Goal: Information Seeking & Learning: Learn about a topic

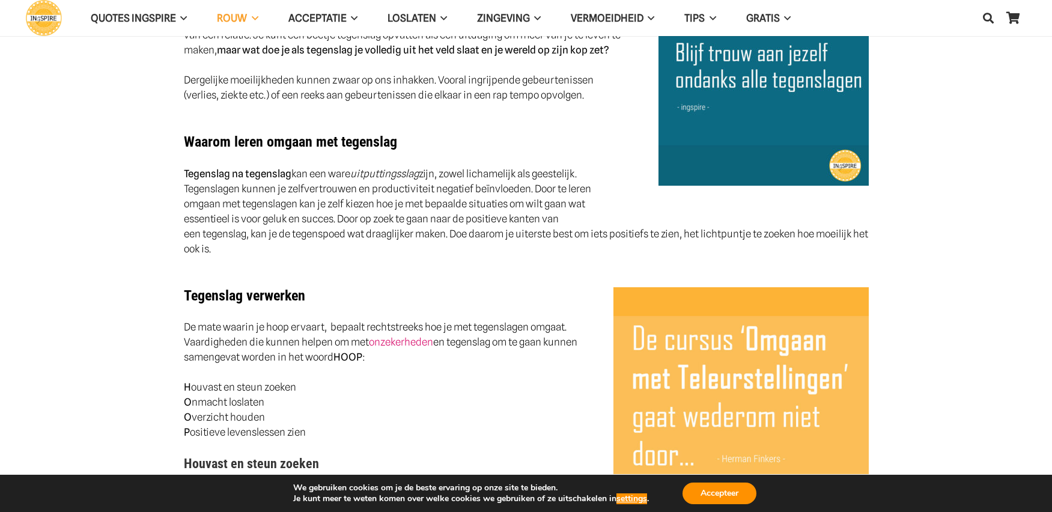
scroll to position [481, 0]
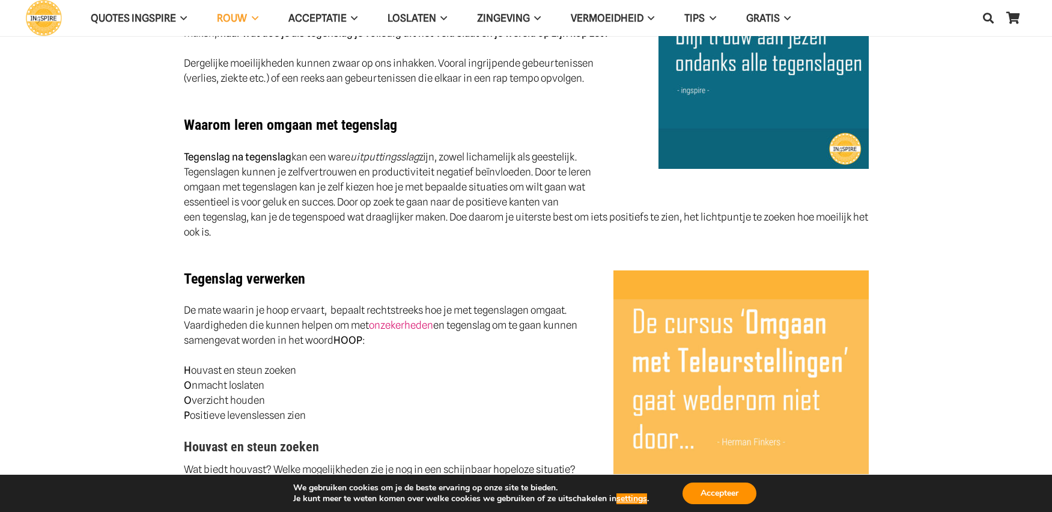
click at [354, 211] on p "Tegenslag na tegenslag kan een ware uitputtingsslag zijn, zowel lichamelijk als…" at bounding box center [526, 195] width 685 height 90
click at [395, 326] on link "onzekerheden" at bounding box center [401, 325] width 64 height 12
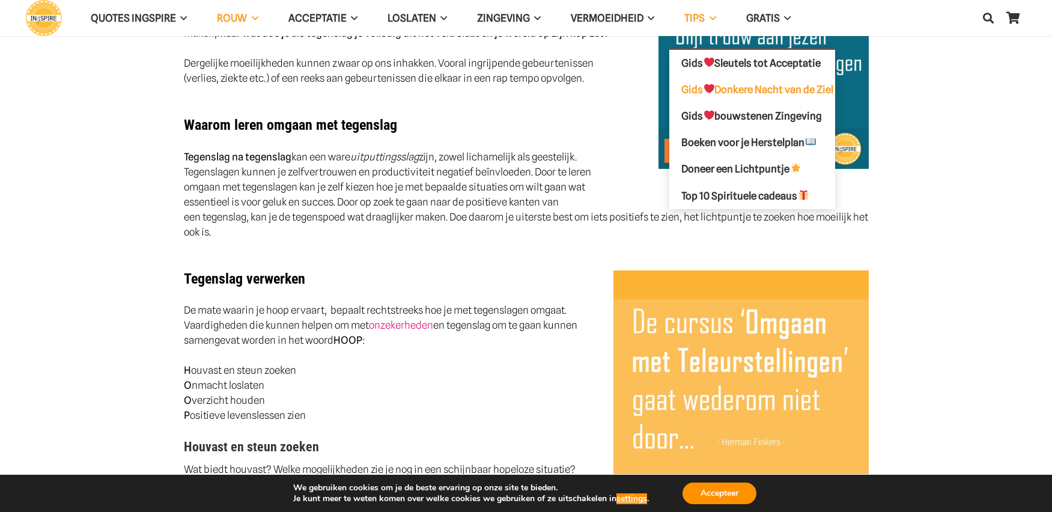
click at [764, 94] on span "Gids Donkere Nacht van de Ziel" at bounding box center [757, 89] width 152 height 12
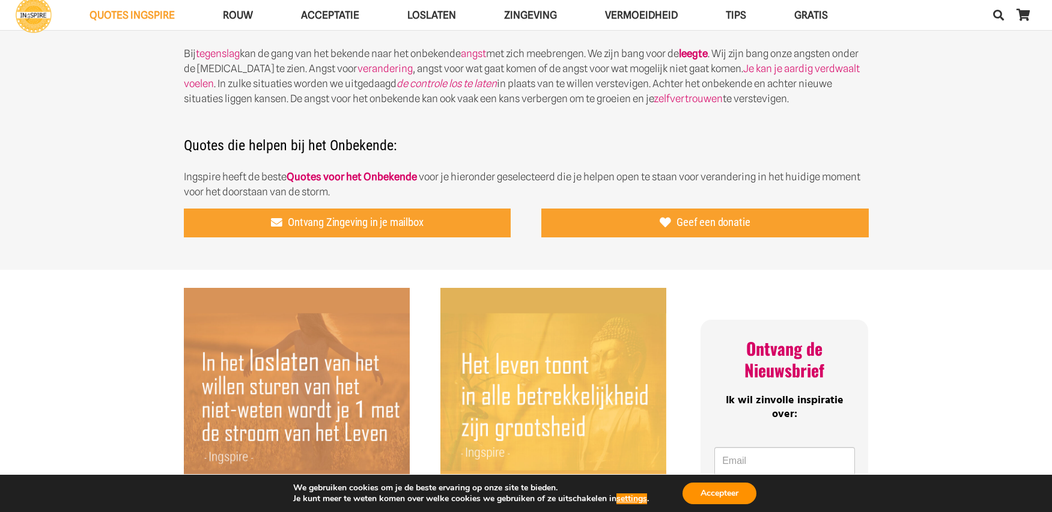
scroll to position [481, 0]
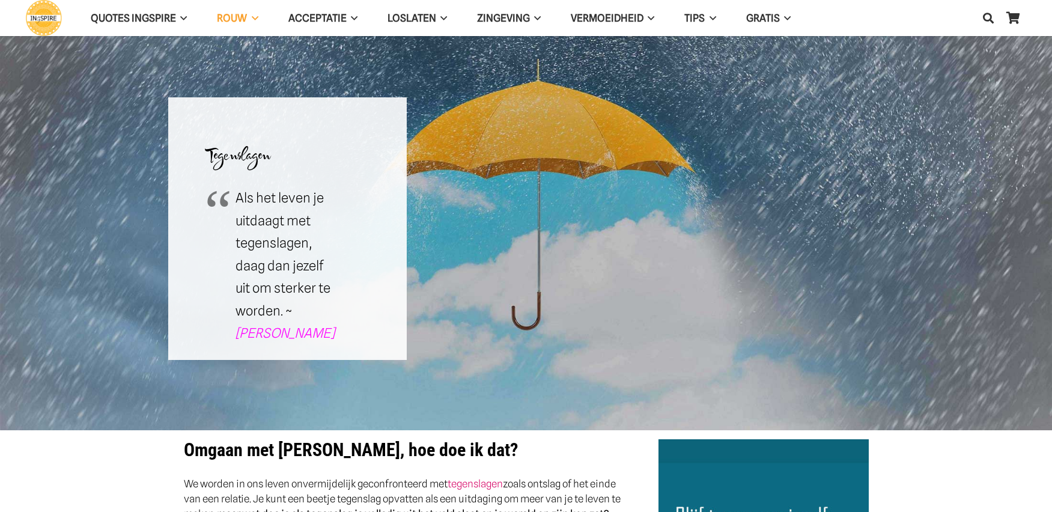
scroll to position [390, 0]
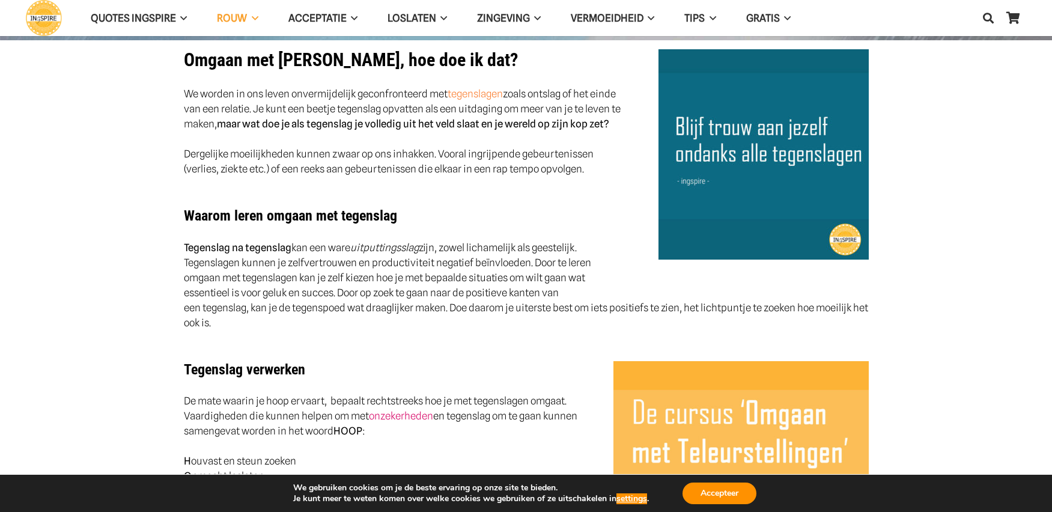
click at [470, 97] on link "tegenslagen" at bounding box center [475, 94] width 55 height 12
click at [529, 246] on p "Tegenslag na tegenslag kan een ware uitputtingsslag zijn, zowel lichamelijk als…" at bounding box center [526, 285] width 685 height 90
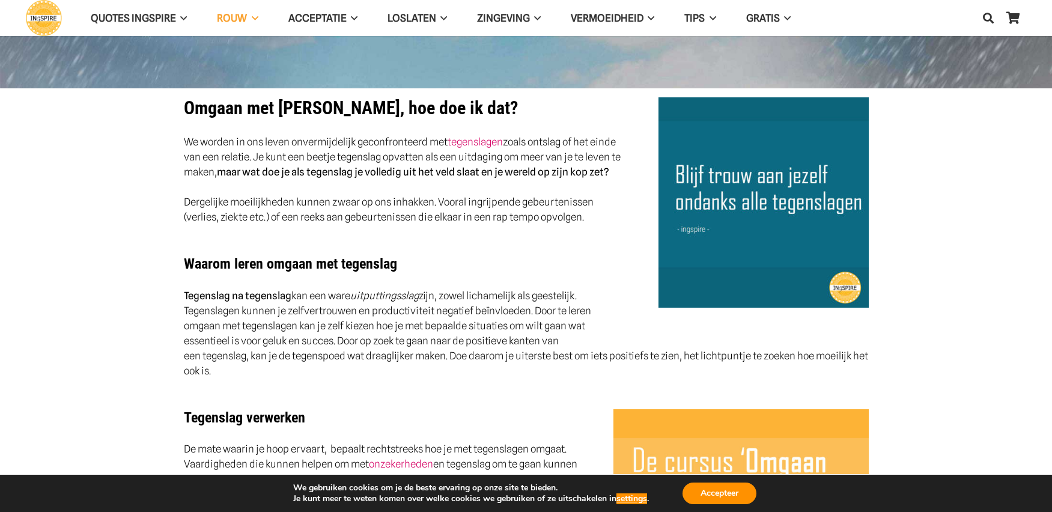
scroll to position [450, 0]
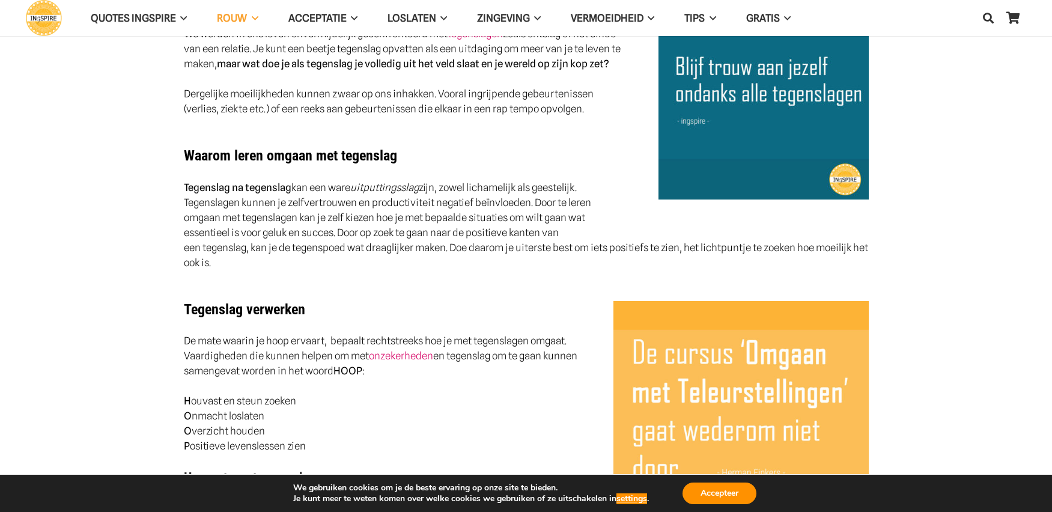
click at [463, 232] on p "Tegenslag na tegenslag kan een ware uitputtingsslag zijn, zowel lichamelijk als…" at bounding box center [526, 225] width 685 height 90
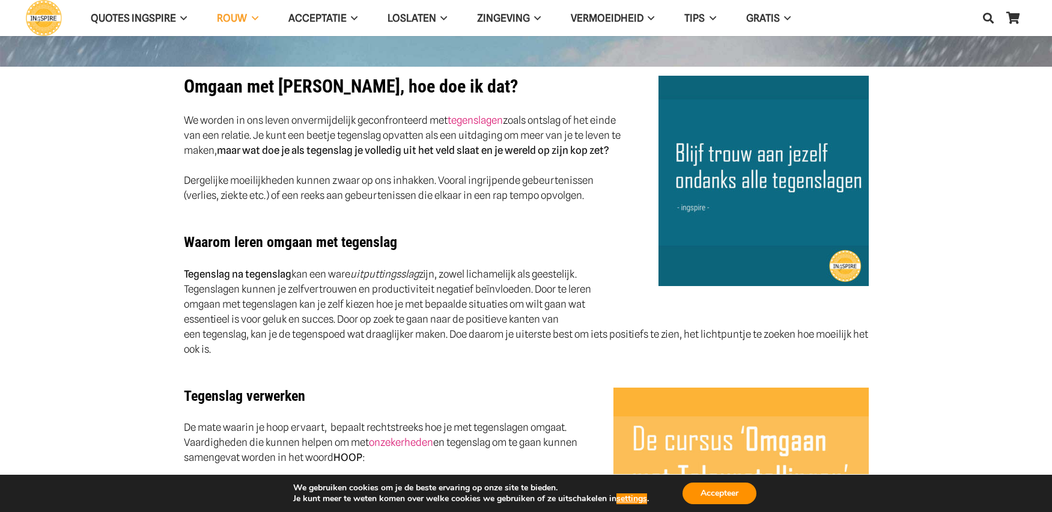
scroll to position [210, 0]
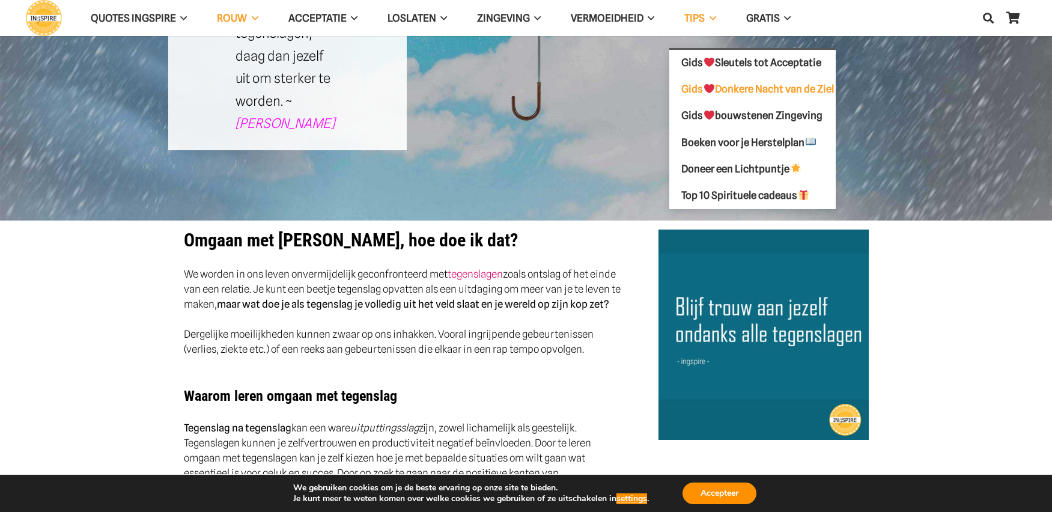
click at [742, 88] on span "Gids Donkere Nacht van de Ziel" at bounding box center [757, 89] width 152 height 12
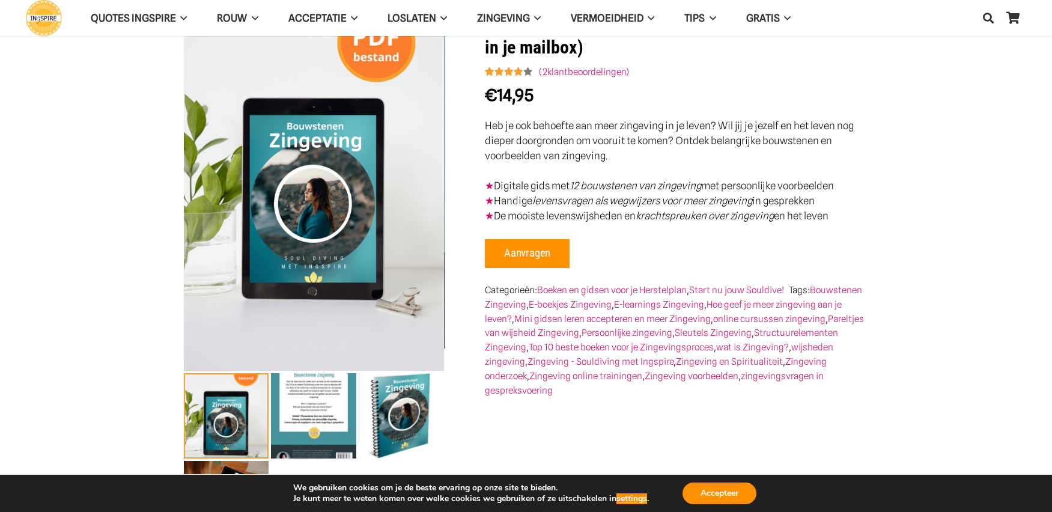
scroll to position [180, 0]
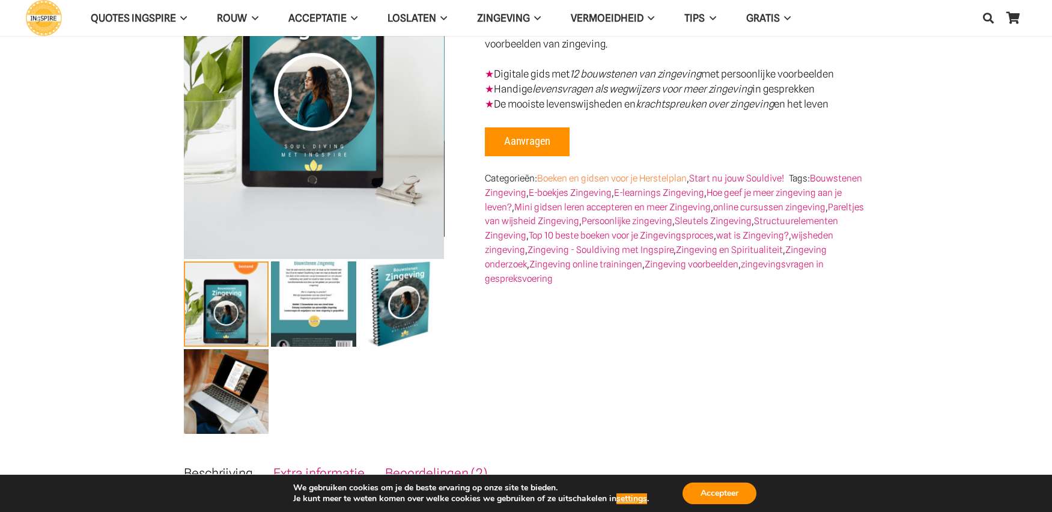
click at [641, 177] on link "Boeken en gidsen voor je Herstelplan" at bounding box center [612, 177] width 150 height 11
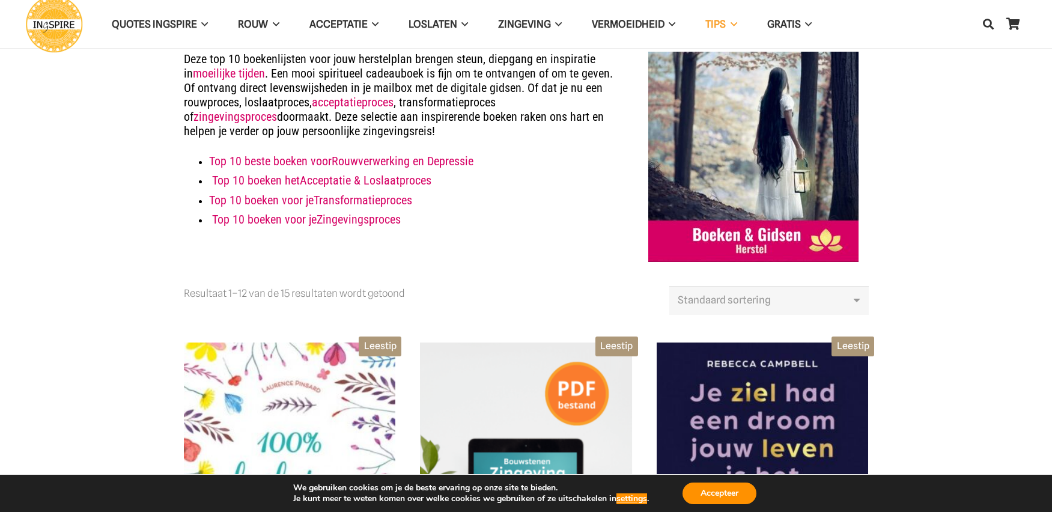
scroll to position [59, 0]
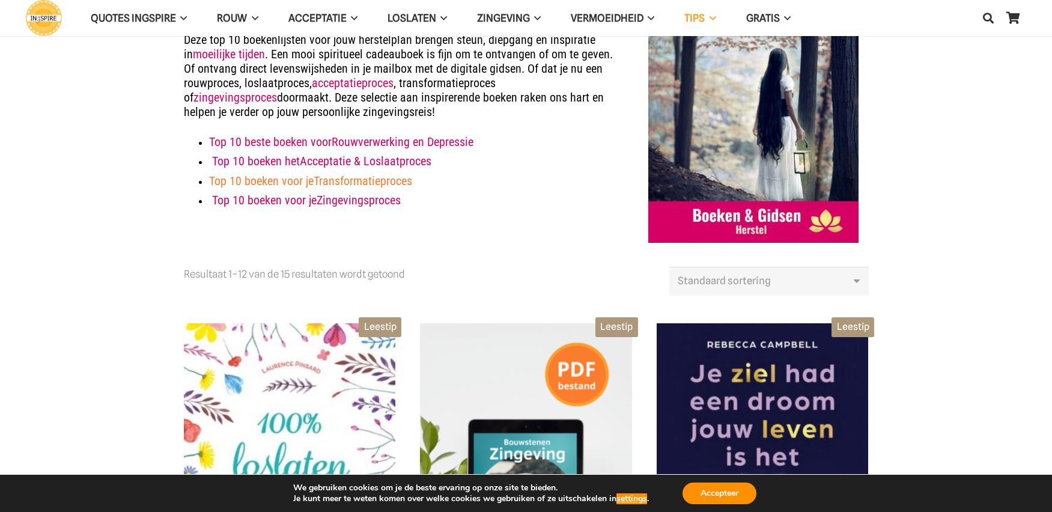
click at [377, 178] on strong "Transformatieproces" at bounding box center [363, 181] width 99 height 14
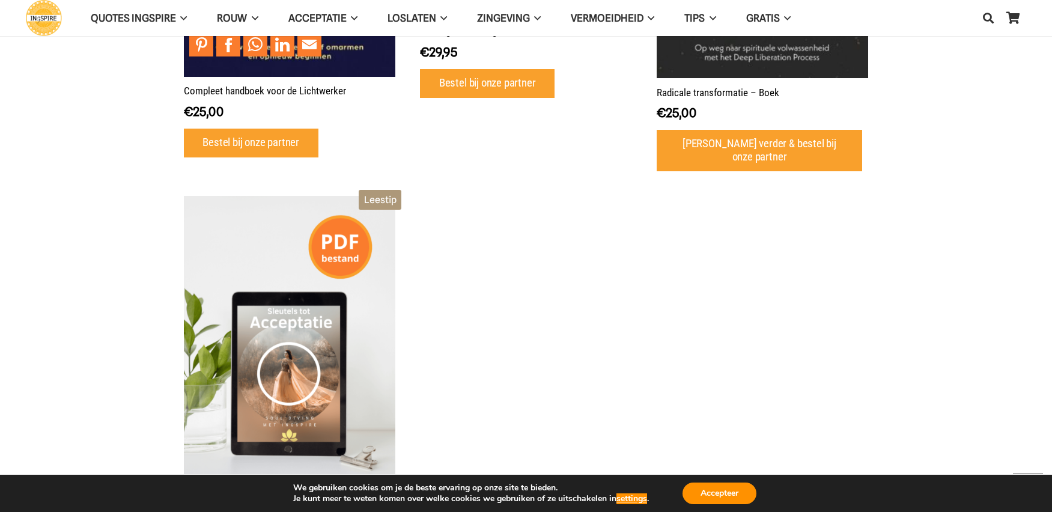
scroll to position [961, 0]
